Goal: Find specific page/section: Find specific page/section

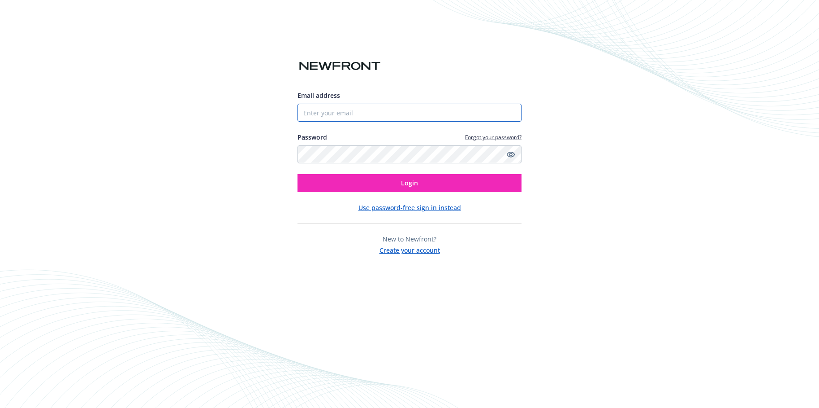
click at [323, 112] on input "Email address" at bounding box center [410, 113] width 224 height 18
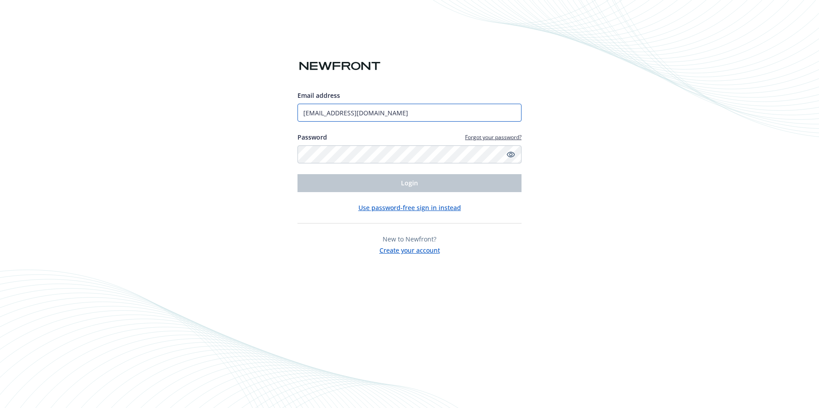
type input "[EMAIL_ADDRESS][DOMAIN_NAME]"
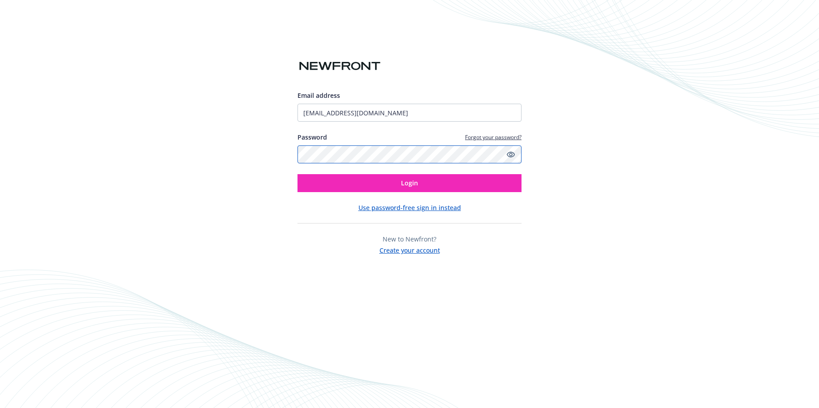
click at [298, 174] on button "Login" at bounding box center [410, 183] width 224 height 18
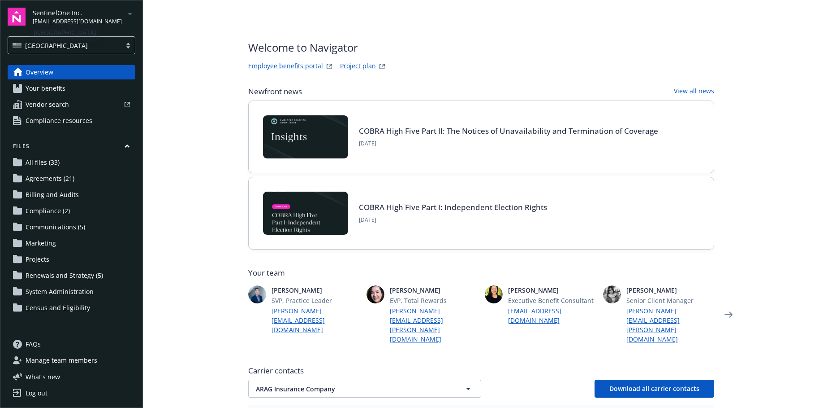
click at [76, 18] on span "[EMAIL_ADDRESS][DOMAIN_NAME]" at bounding box center [77, 21] width 89 height 8
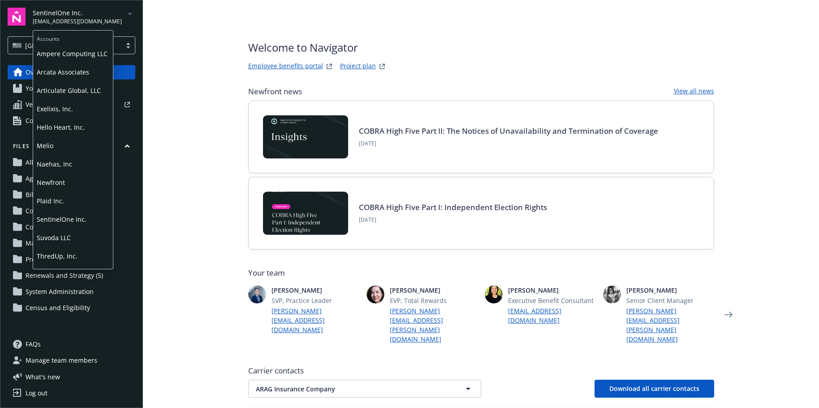
click at [52, 198] on span "Plaid Inc." at bounding box center [73, 200] width 73 height 18
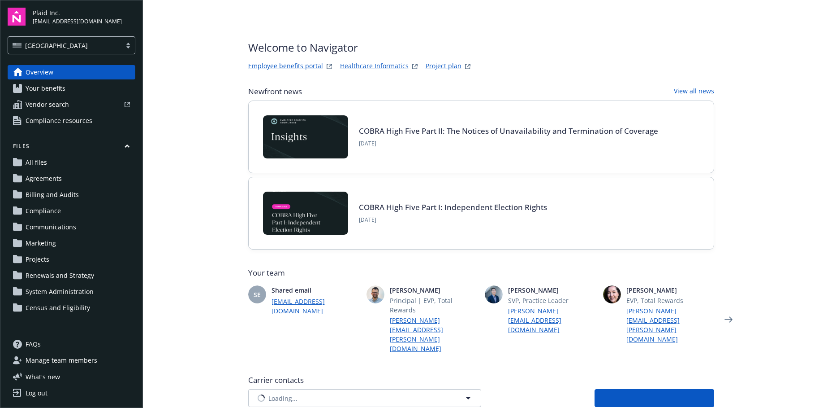
type input "Anthem Blue Cross"
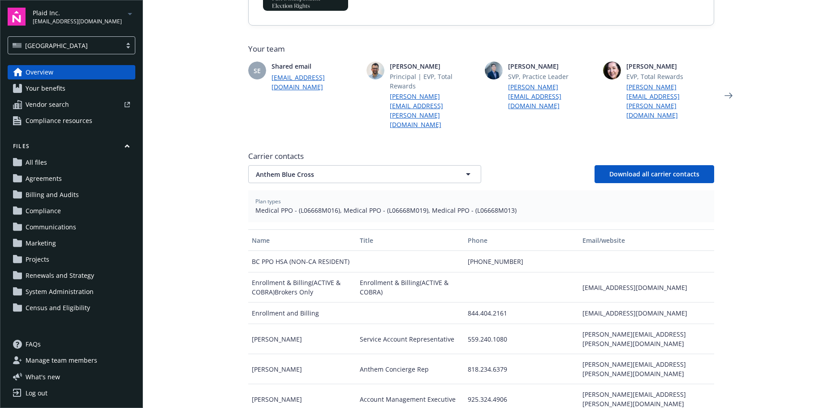
scroll to position [224, 0]
click at [279, 169] on span "Anthem Blue Cross" at bounding box center [349, 173] width 186 height 9
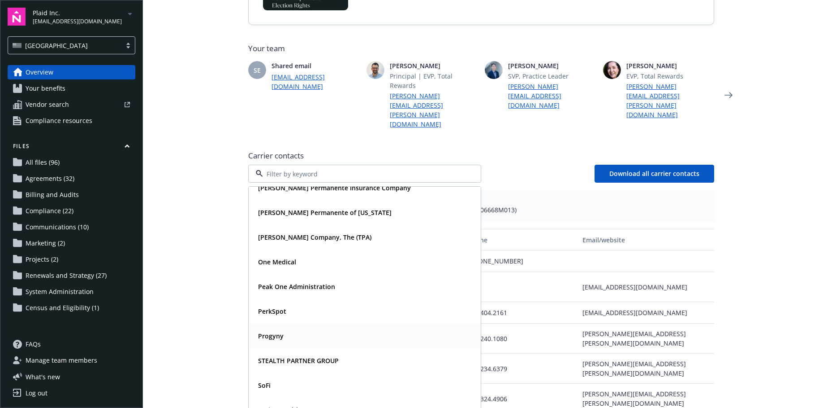
scroll to position [179, 0]
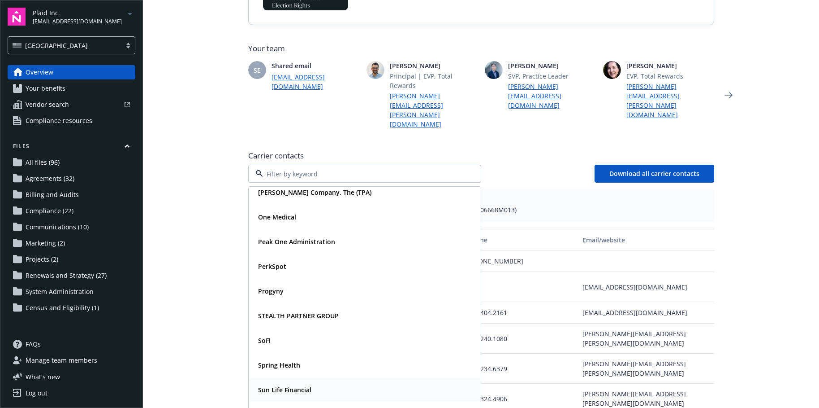
click at [275, 385] on strong "Sun Life Financial" at bounding box center [284, 389] width 53 height 9
